Goal: Information Seeking & Learning: Understand process/instructions

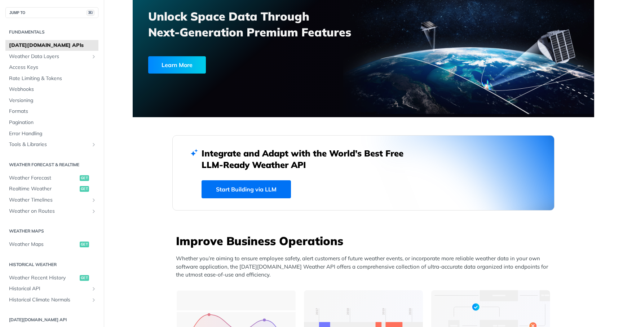
scroll to position [77, 0]
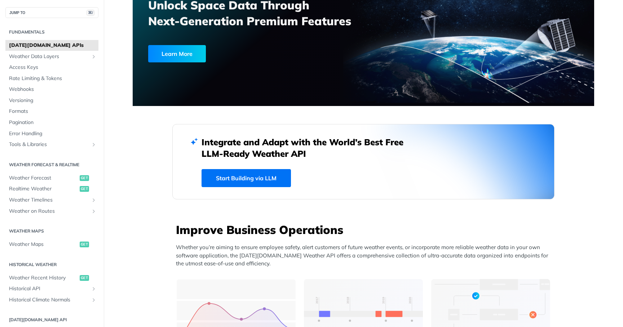
click at [243, 178] on link "Start Building via LLM" at bounding box center [245, 178] width 89 height 18
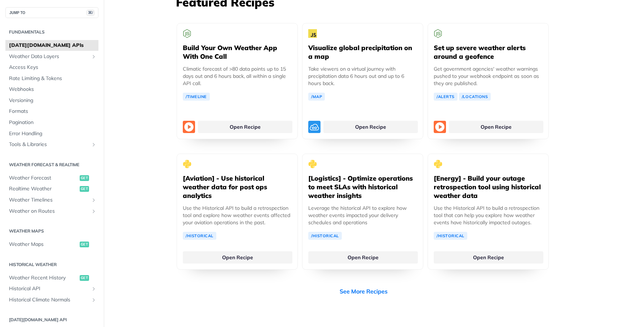
scroll to position [1343, 0]
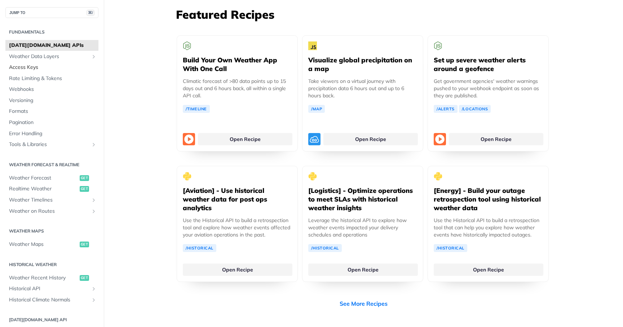
click at [22, 67] on span "Access Keys" at bounding box center [53, 67] width 88 height 7
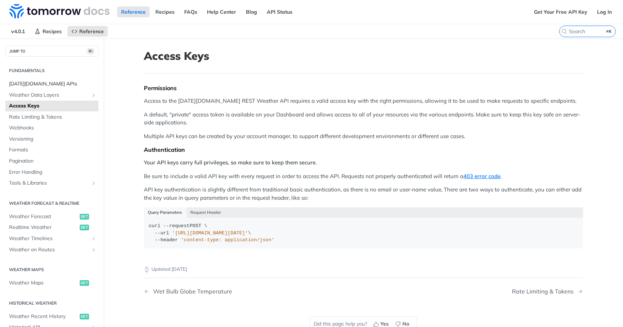
click at [39, 83] on span "[DATE][DOMAIN_NAME] APIs" at bounding box center [53, 83] width 88 height 7
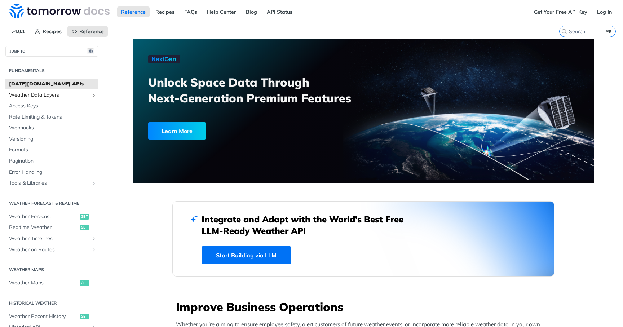
click at [29, 95] on span "Weather Data Layers" at bounding box center [49, 95] width 80 height 7
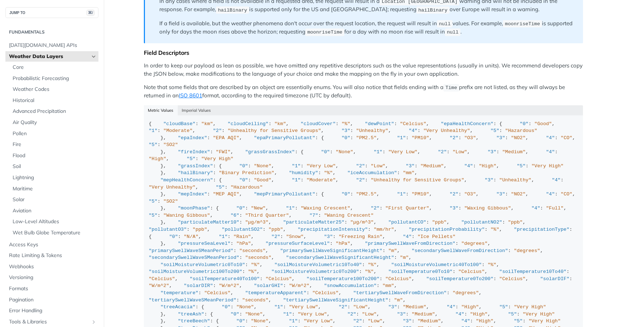
scroll to position [612, 0]
click at [188, 105] on button "Imperial Values" at bounding box center [196, 110] width 37 height 10
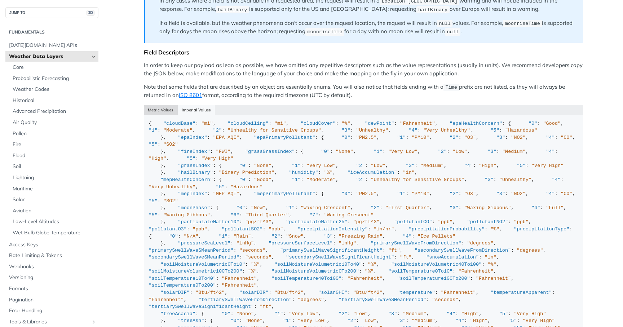
click at [158, 107] on button "Metric Values" at bounding box center [161, 110] width 34 height 10
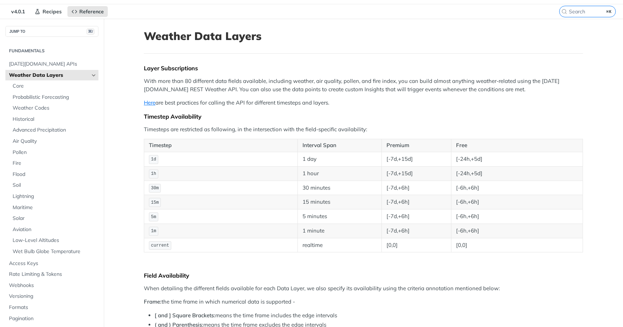
scroll to position [0, 0]
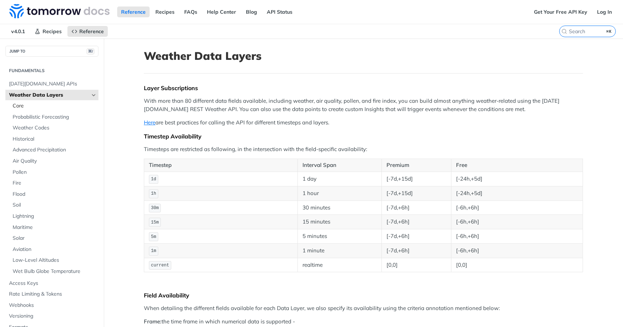
click at [17, 103] on span "Core" at bounding box center [55, 105] width 84 height 7
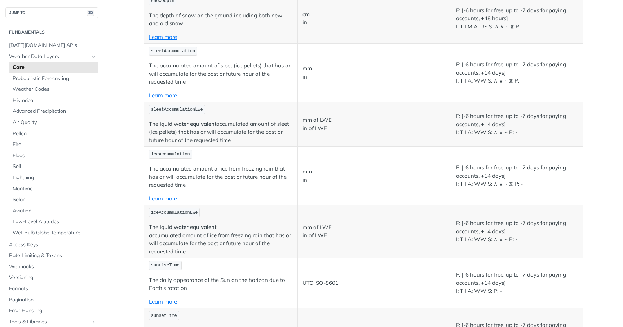
scroll to position [1623, 0]
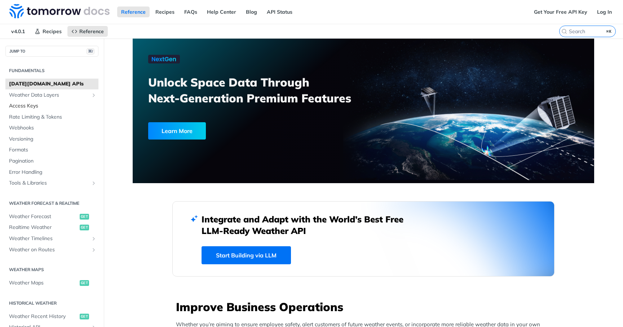
click at [19, 101] on link "Access Keys" at bounding box center [51, 106] width 93 height 11
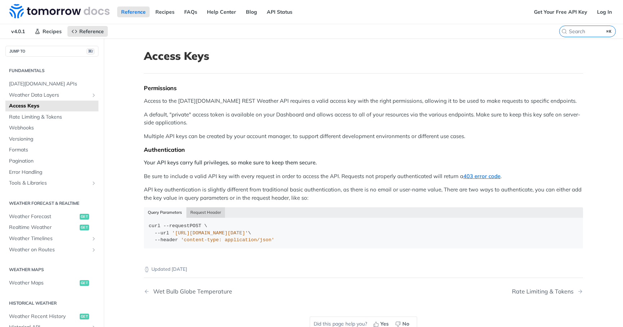
click at [204, 212] on button "Request Header" at bounding box center [205, 212] width 39 height 10
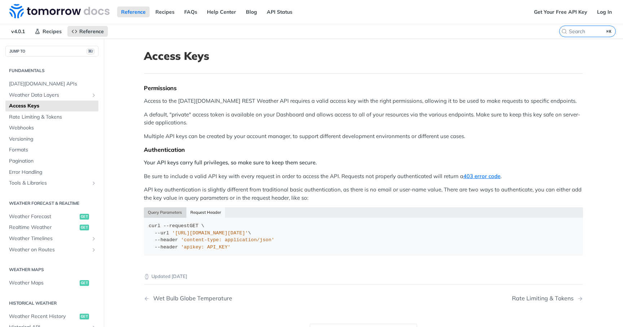
click at [168, 212] on button "Query Parameters" at bounding box center [165, 212] width 43 height 10
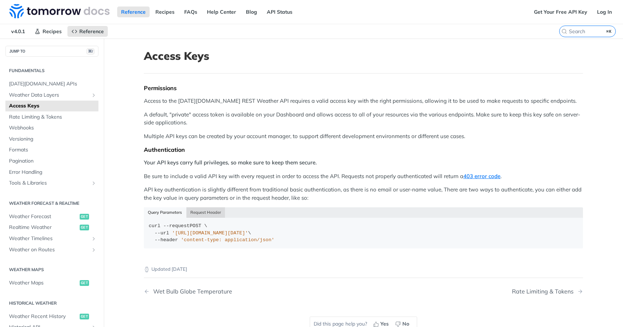
click at [200, 211] on button "Request Header" at bounding box center [205, 212] width 39 height 10
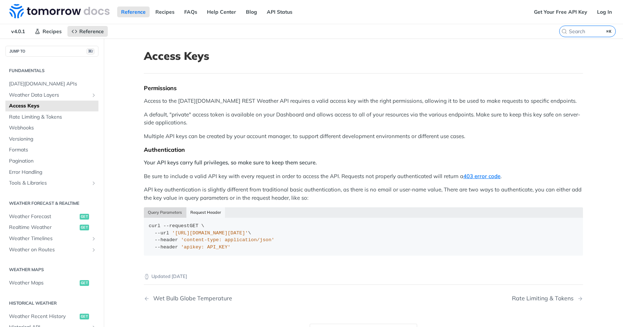
click at [167, 212] on button "Query Parameters" at bounding box center [165, 212] width 43 height 10
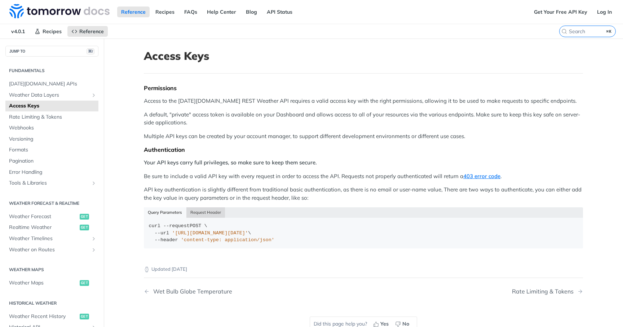
click at [191, 213] on button "Request Header" at bounding box center [205, 212] width 39 height 10
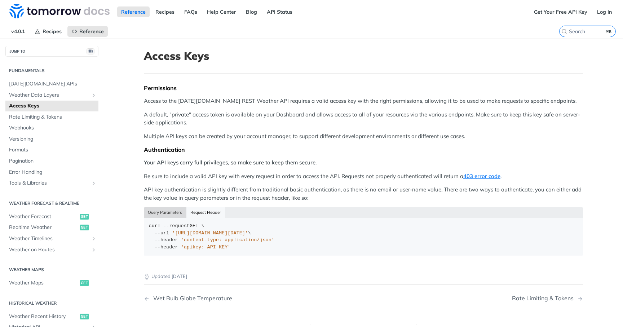
click at [157, 215] on button "Query Parameters" at bounding box center [165, 212] width 43 height 10
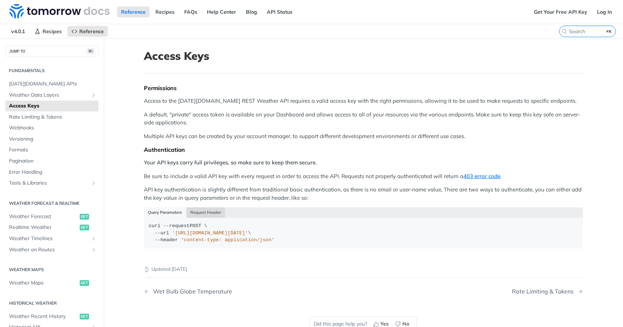
click at [194, 216] on button "Request Header" at bounding box center [205, 212] width 39 height 10
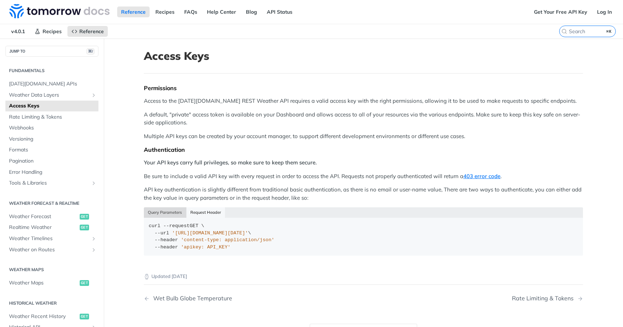
click at [163, 216] on button "Query Parameters" at bounding box center [165, 212] width 43 height 10
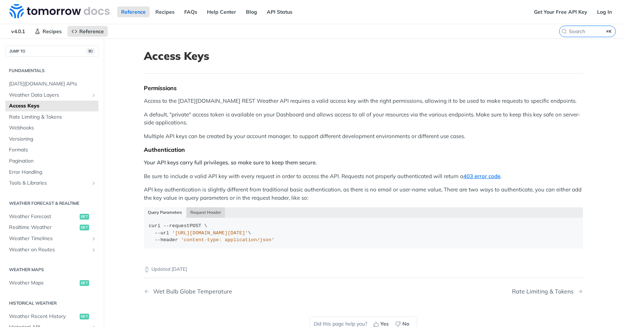
click at [202, 216] on button "Request Header" at bounding box center [205, 212] width 39 height 10
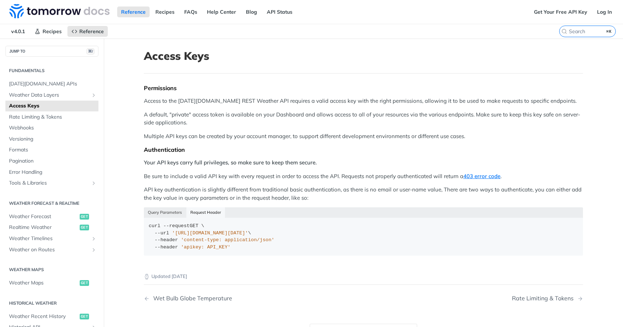
scroll to position [7, 0]
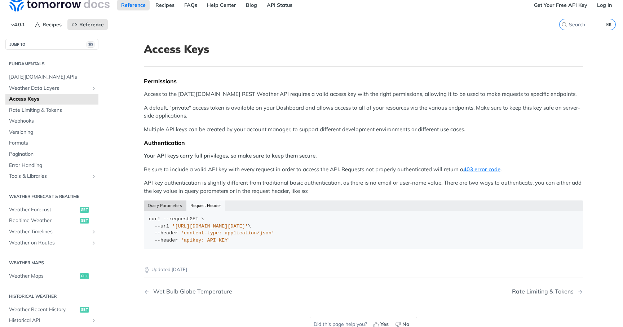
click at [164, 205] on button "Query Parameters" at bounding box center [165, 205] width 43 height 10
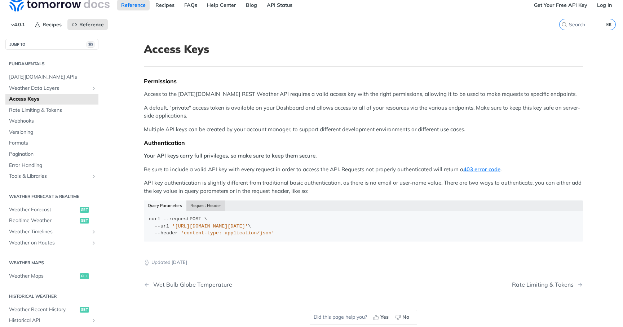
click at [206, 203] on button "Request Header" at bounding box center [205, 205] width 39 height 10
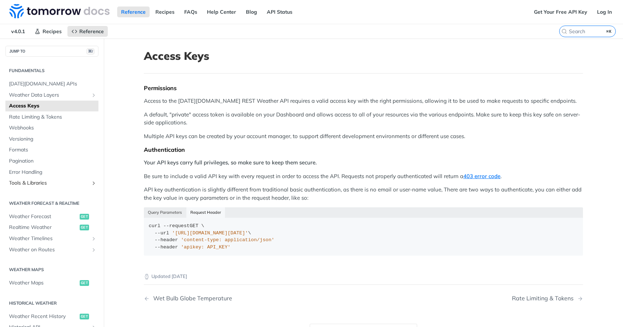
scroll to position [25, 0]
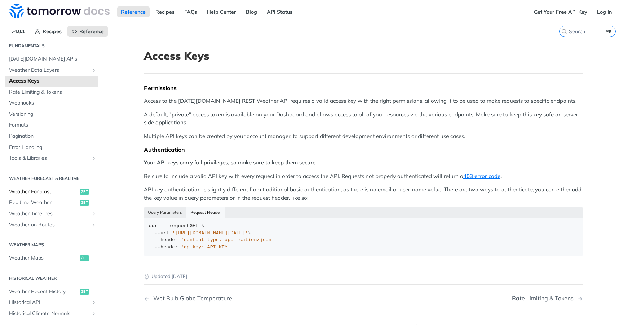
click at [27, 189] on span "Weather Forecast" at bounding box center [43, 191] width 69 height 7
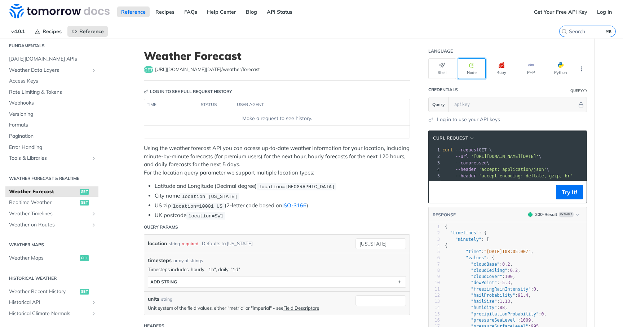
click at [470, 66] on icon "button" at bounding box center [472, 65] width 6 height 6
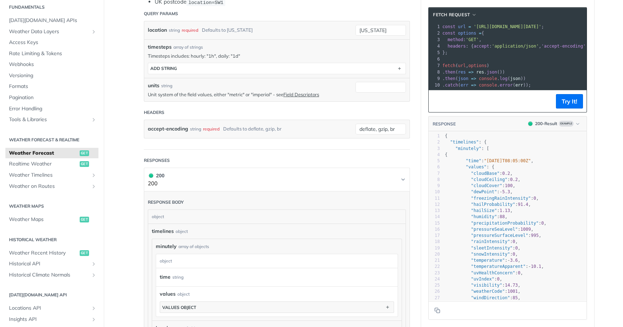
scroll to position [231, 0]
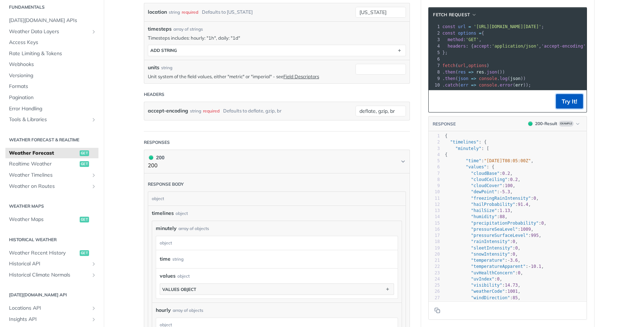
click at [571, 100] on button "Try It!" at bounding box center [569, 101] width 27 height 14
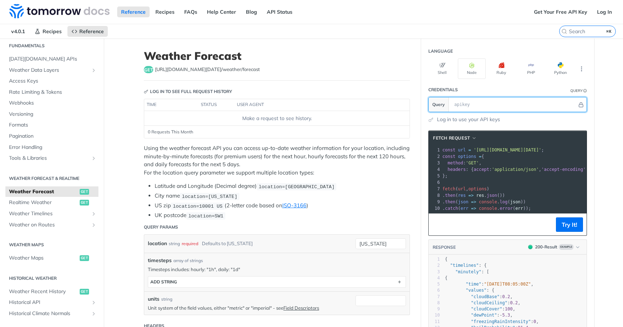
scroll to position [0, 0]
click at [499, 87] on header "Credentials Query" at bounding box center [507, 90] width 159 height 14
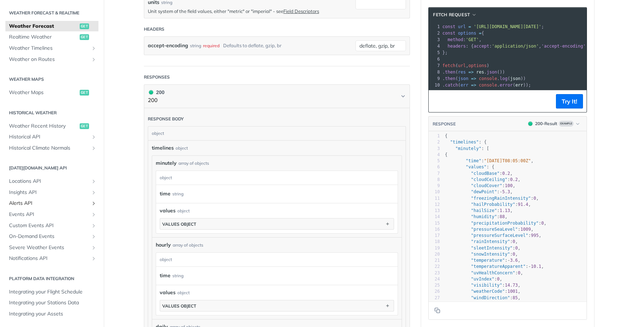
click at [13, 202] on span "Alerts API" at bounding box center [49, 203] width 80 height 7
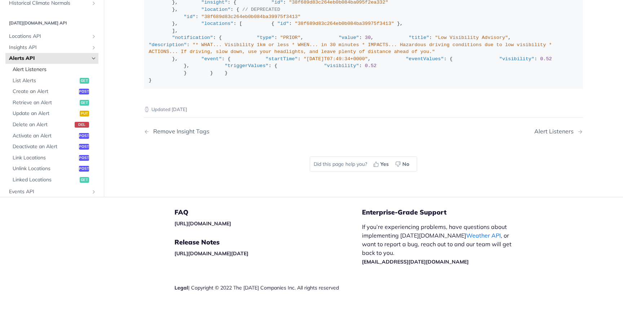
click at [27, 68] on span "Alert Listeners" at bounding box center [55, 69] width 84 height 7
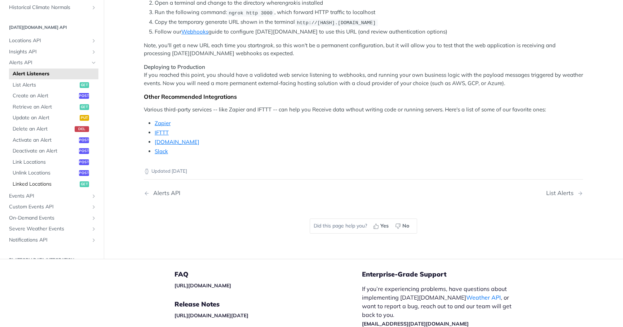
scroll to position [230, 0]
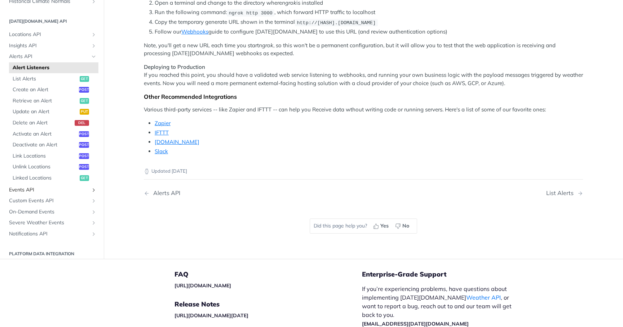
click at [24, 193] on span "Events API" at bounding box center [49, 189] width 80 height 7
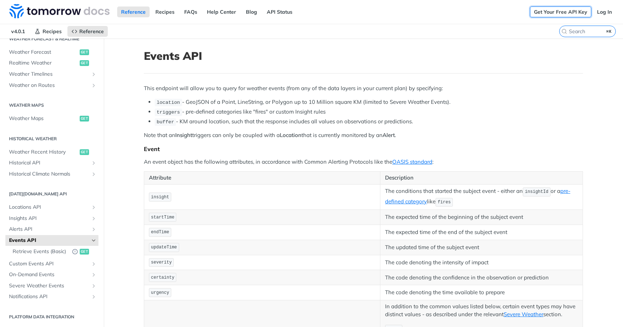
click at [555, 14] on link "Get Your Free API Key" at bounding box center [560, 11] width 61 height 11
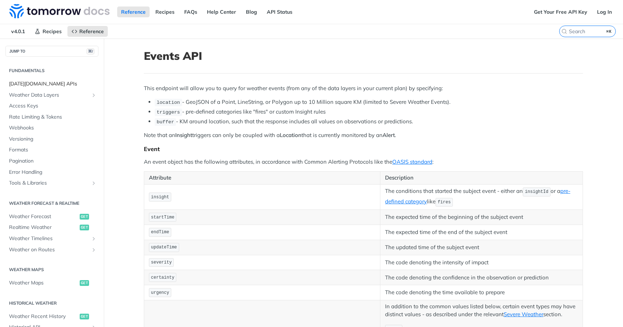
click at [27, 83] on span "[DATE][DOMAIN_NAME] APIs" at bounding box center [53, 83] width 88 height 7
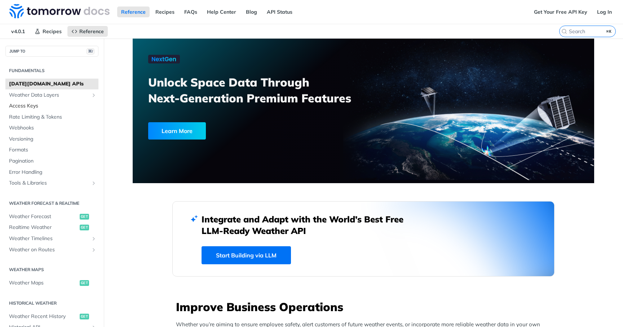
click at [21, 102] on span "Access Keys" at bounding box center [53, 105] width 88 height 7
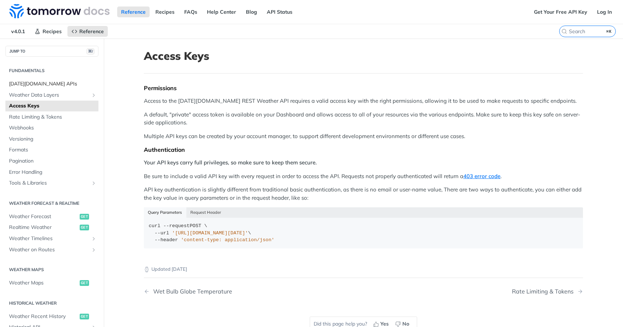
click at [44, 85] on span "[DATE][DOMAIN_NAME] APIs" at bounding box center [53, 83] width 88 height 7
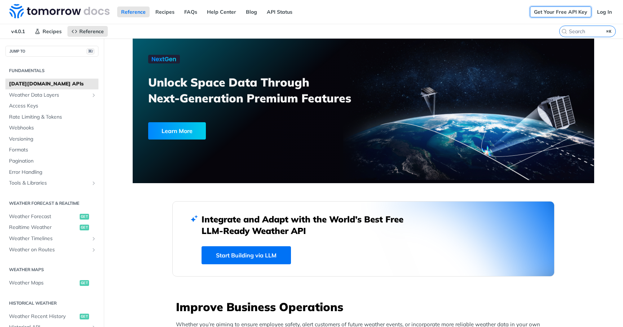
click at [550, 11] on link "Get Your Free API Key" at bounding box center [560, 11] width 61 height 11
click at [240, 259] on link "Start Building via LLM" at bounding box center [245, 255] width 89 height 18
click at [26, 217] on span "Weather Forecast" at bounding box center [43, 216] width 69 height 7
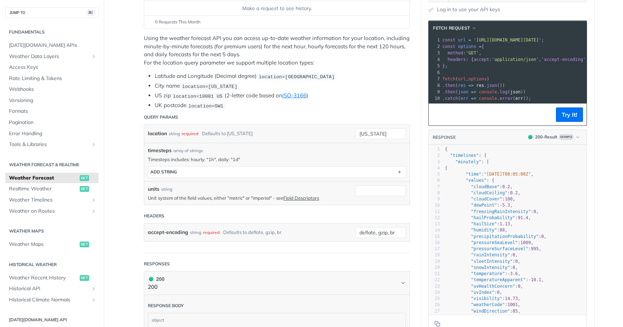
scroll to position [110, 0]
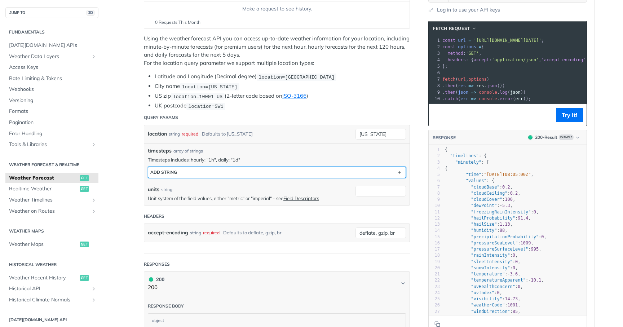
click at [320, 171] on button "ADD string" at bounding box center [276, 172] width 257 height 11
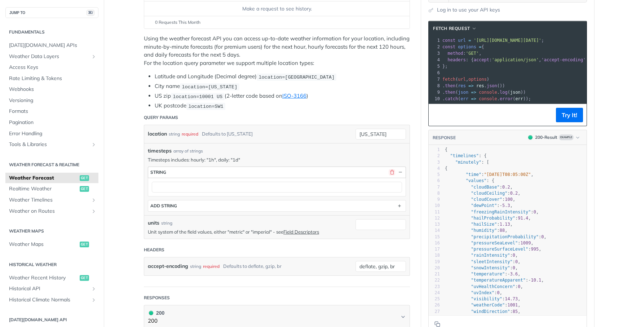
click at [392, 172] on button "button" at bounding box center [392, 172] width 6 height 6
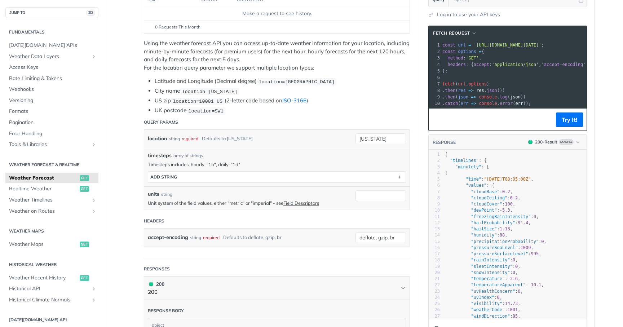
scroll to position [99, 0]
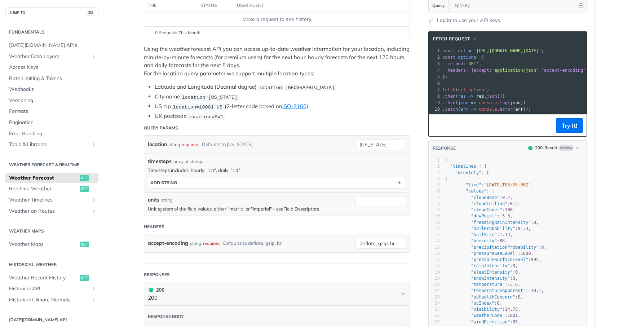
click at [292, 87] on span "location=[GEOGRAPHIC_DATA]" at bounding box center [296, 87] width 76 height 5
drag, startPoint x: 287, startPoint y: 88, endPoint x: 318, endPoint y: 86, distance: 30.3
click at [318, 86] on span "location=[GEOGRAPHIC_DATA]" at bounding box center [296, 87] width 76 height 5
drag, startPoint x: 286, startPoint y: 87, endPoint x: 336, endPoint y: 86, distance: 50.1
click at [336, 86] on code "location=[GEOGRAPHIC_DATA]" at bounding box center [297, 87] width 80 height 7
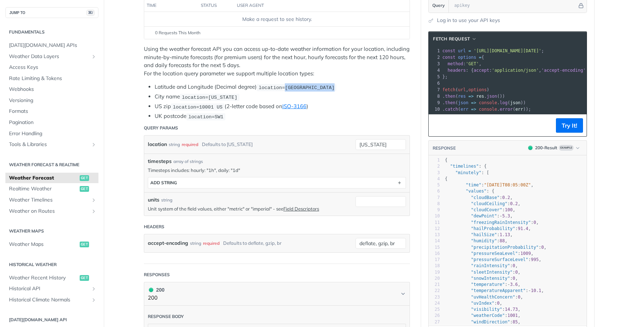
copy span "42.3478, -71.0466"
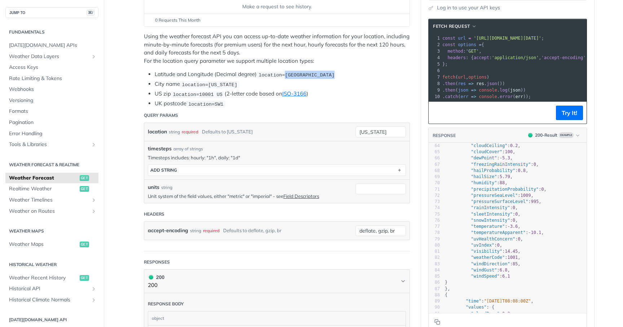
scroll to position [100, 0]
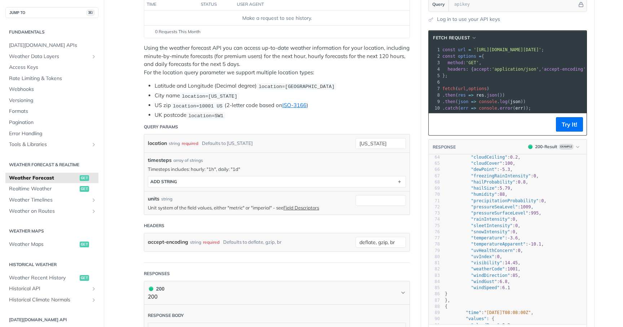
click at [359, 120] on header "Query Params" at bounding box center [277, 127] width 266 height 14
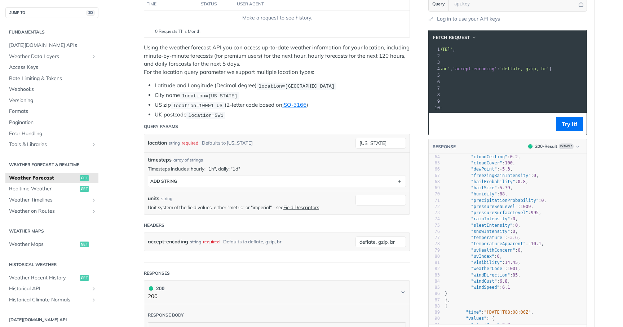
drag, startPoint x: 527, startPoint y: 51, endPoint x: 550, endPoint y: 48, distance: 23.3
click at [453, 48] on span "'[URL][DOMAIN_NAME][DATE]'" at bounding box center [419, 49] width 68 height 5
copy span "new%20yor"
click at [453, 48] on span "'[URL][DOMAIN_NAME][DATE]'" at bounding box center [419, 49] width 68 height 5
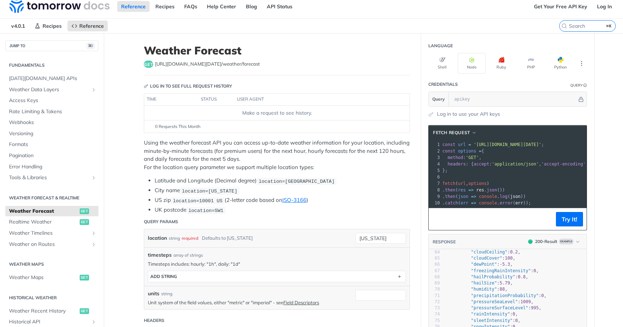
scroll to position [8, 0]
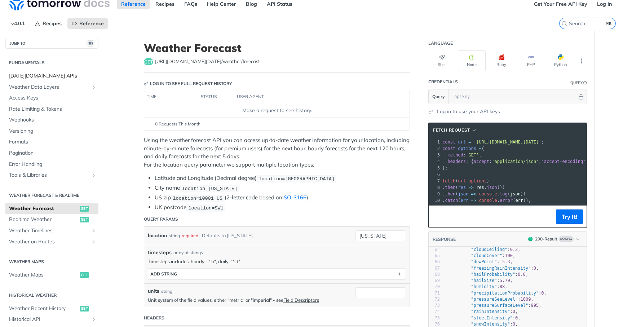
click at [29, 77] on span "[DATE][DOMAIN_NAME] APIs" at bounding box center [53, 75] width 88 height 7
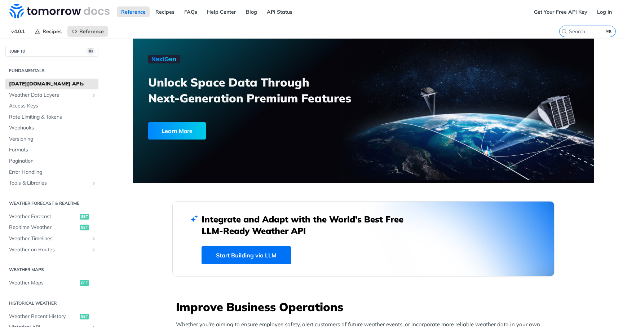
scroll to position [49, 0]
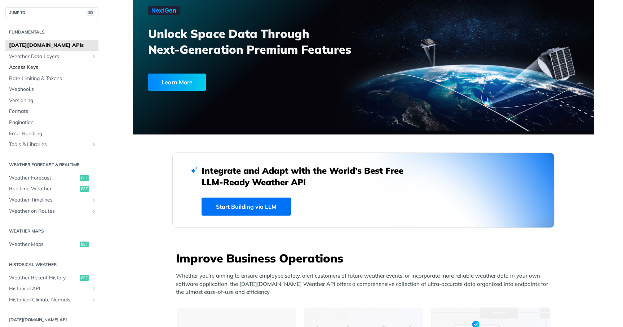
click at [27, 71] on link "Access Keys" at bounding box center [51, 67] width 93 height 11
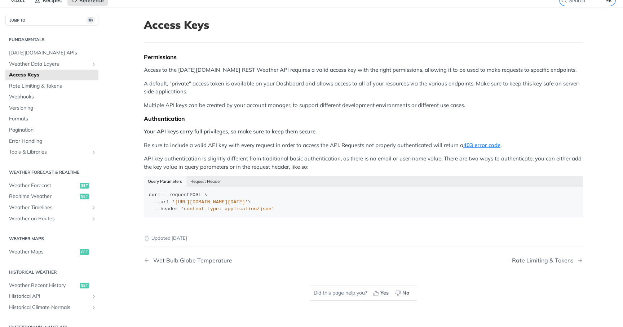
scroll to position [40, 0]
